Goal: Find specific page/section: Find specific page/section

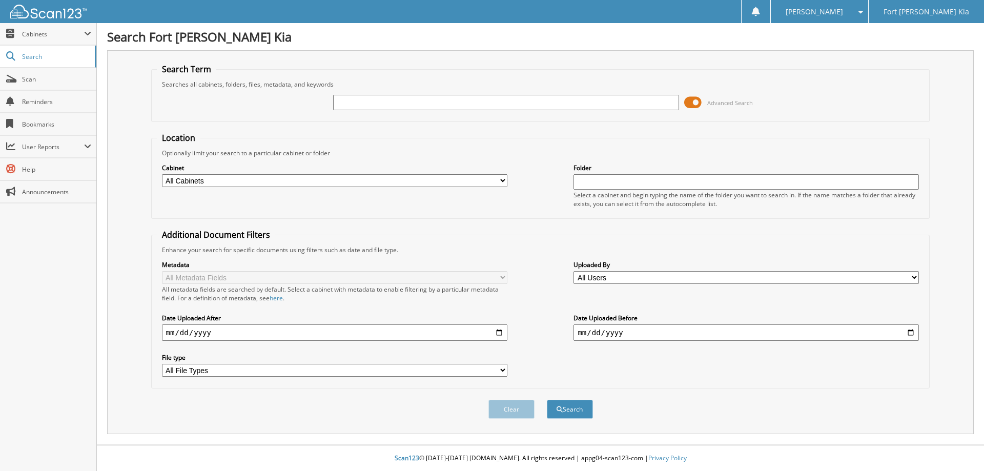
click at [348, 106] on input "text" at bounding box center [506, 102] width 346 height 15
type input "SG642012B"
click at [547, 400] on button "Search" at bounding box center [570, 409] width 46 height 19
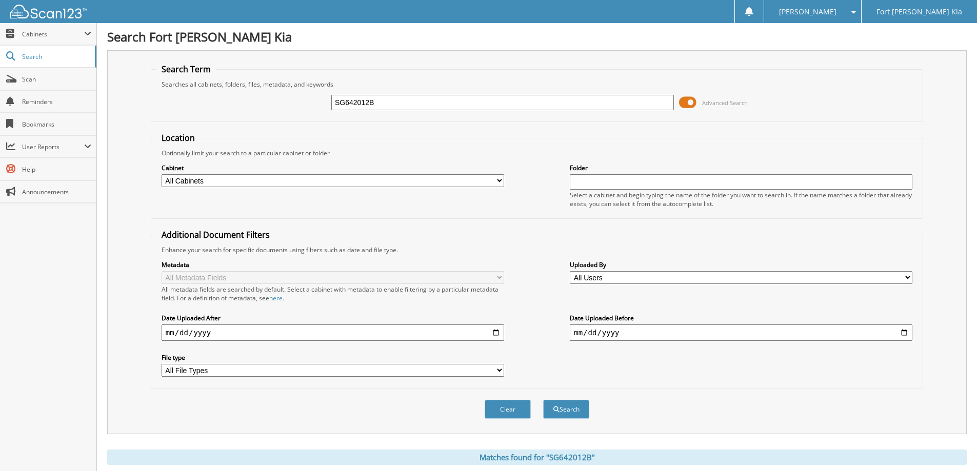
click at [690, 103] on span at bounding box center [687, 102] width 17 height 15
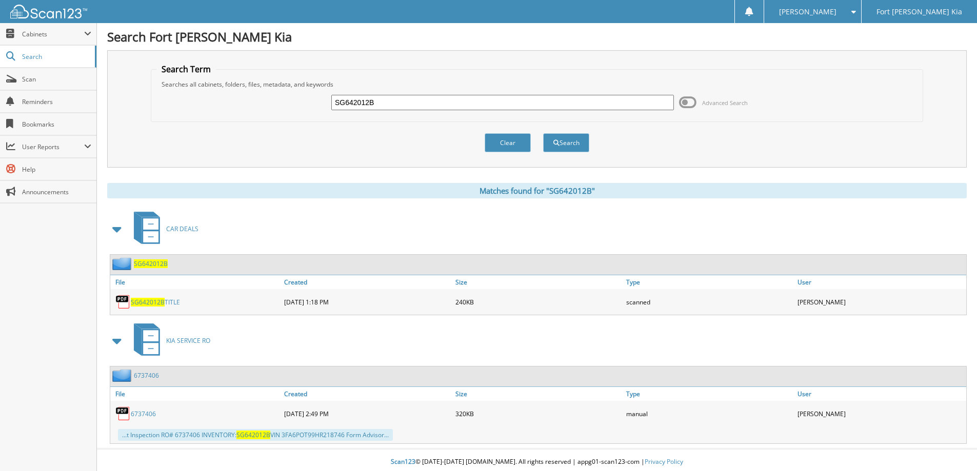
click at [143, 265] on span "SG642012B" at bounding box center [151, 263] width 34 height 9
